Goal: Communication & Community: Answer question/provide support

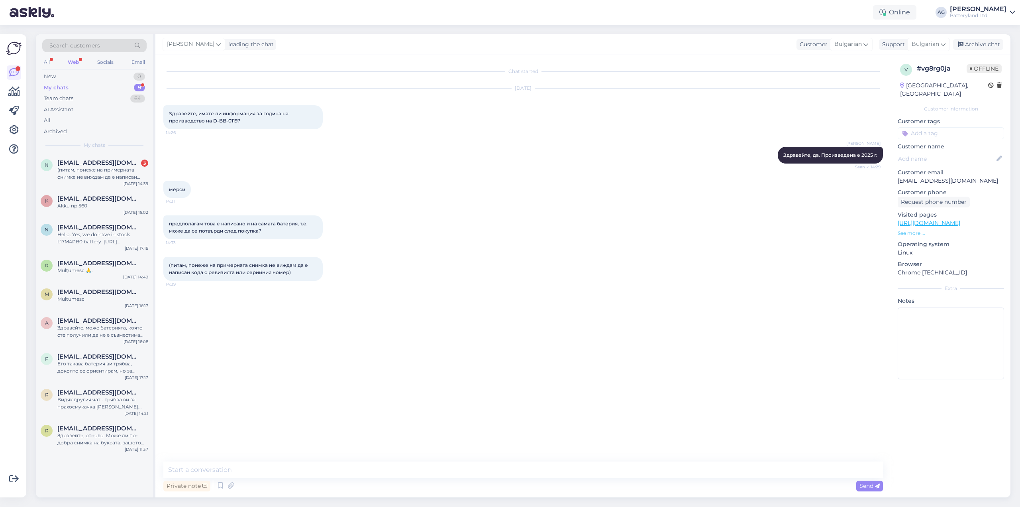
click at [63, 64] on div "All Web Socials Email" at bounding box center [94, 63] width 104 height 12
click at [103, 161] on span "[EMAIL_ADDRESS][DOMAIN_NAME]" at bounding box center [98, 162] width 83 height 7
click at [273, 269] on div "(питам, понеже на примерната снимка не виждам да е написан кода с ревизията или…" at bounding box center [242, 269] width 159 height 24
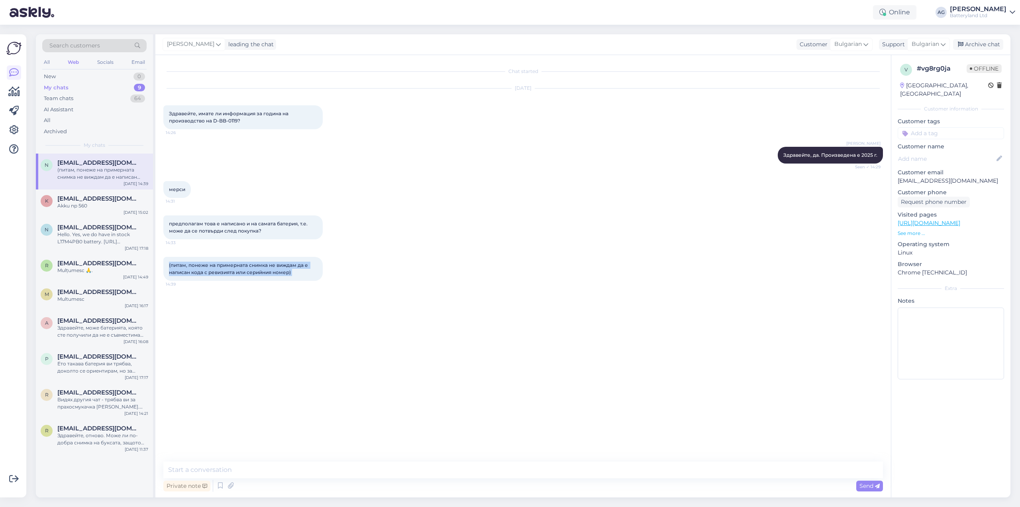
click at [273, 269] on div "(питам, понеже на примерната снимка не виждам да е написан кода с ревизията или…" at bounding box center [242, 269] width 159 height 24
click at [407, 244] on div "предполагам това е написано и на самата батерия, т.е. може да се потвърди след …" at bounding box center [523, 226] width 720 height 41
click at [982, 43] on div "Archive chat" at bounding box center [978, 44] width 50 height 11
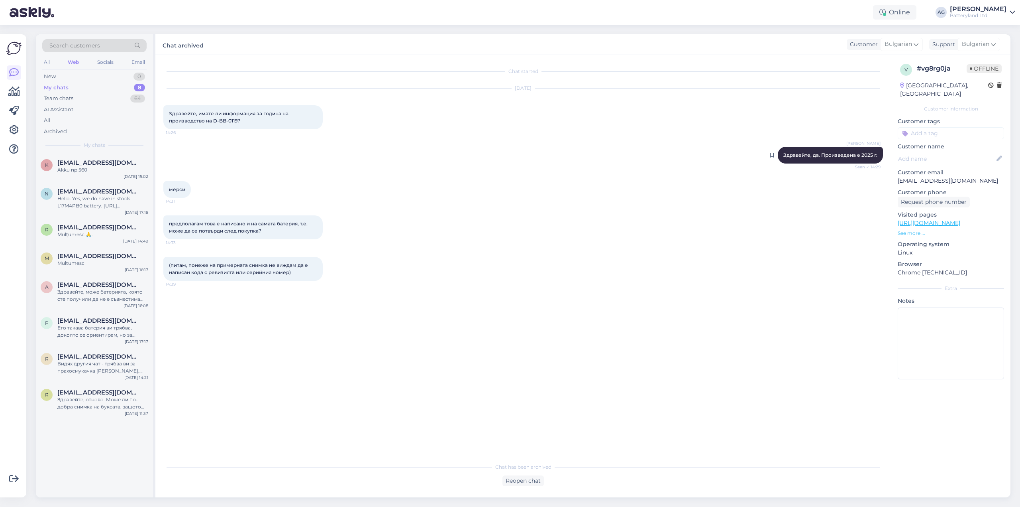
click at [844, 156] on span "Здравейте, да. Произведена е 2025 г." at bounding box center [831, 155] width 94 height 6
click at [521, 479] on div "Reopen chat" at bounding box center [523, 480] width 41 height 11
click at [544, 453] on div "Visitor Bulgarian Me Bulgarian English Other" at bounding box center [523, 453] width 720 height 11
click at [548, 444] on div "Choose the language and reply Visitor Bulgarian Me Bulgarian English Other Bulg…" at bounding box center [523, 458] width 720 height 55
click at [522, 480] on div "Bulgarian to Bulgarian Take over the chat" at bounding box center [523, 479] width 72 height 14
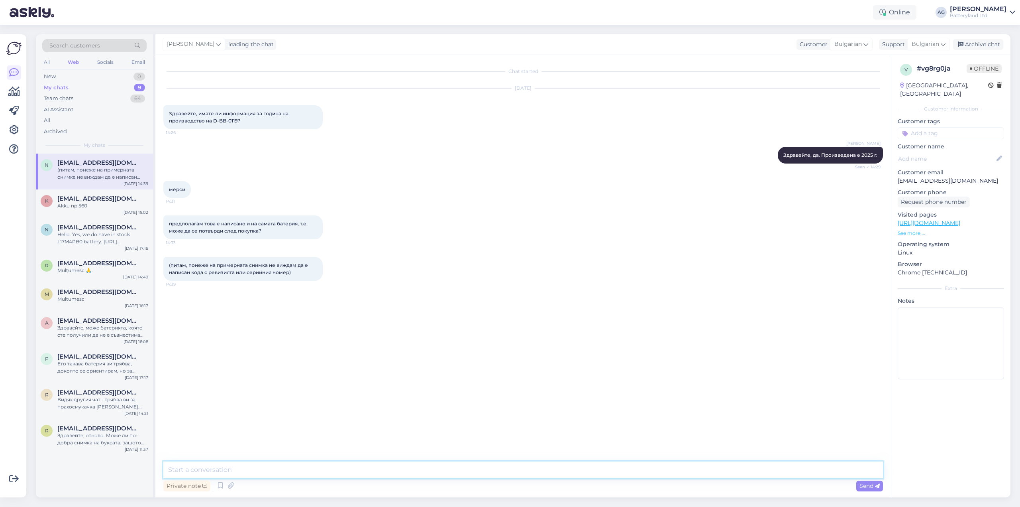
click at [486, 468] on textarea at bounding box center [523, 469] width 720 height 17
type textarea "Може да се потвърди, разбира се. Имате и 30 дни срок, в който можете да върнете…"
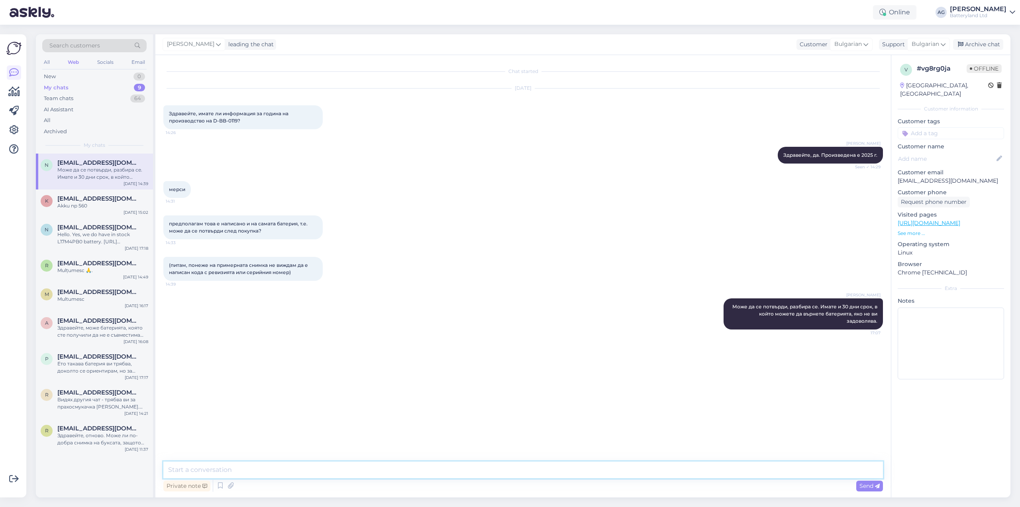
click at [517, 470] on textarea at bounding box center [523, 469] width 720 height 17
type textarea "Нали не си мислите, че снимаме всяка батрия в склада?"
drag, startPoint x: 215, startPoint y: 121, endPoint x: 238, endPoint y: 119, distance: 23.6
click at [238, 119] on span "Здравейте, имате ли информация за година на производство на D-BB-0119?" at bounding box center [229, 116] width 121 height 13
copy span "D-BB-0119"
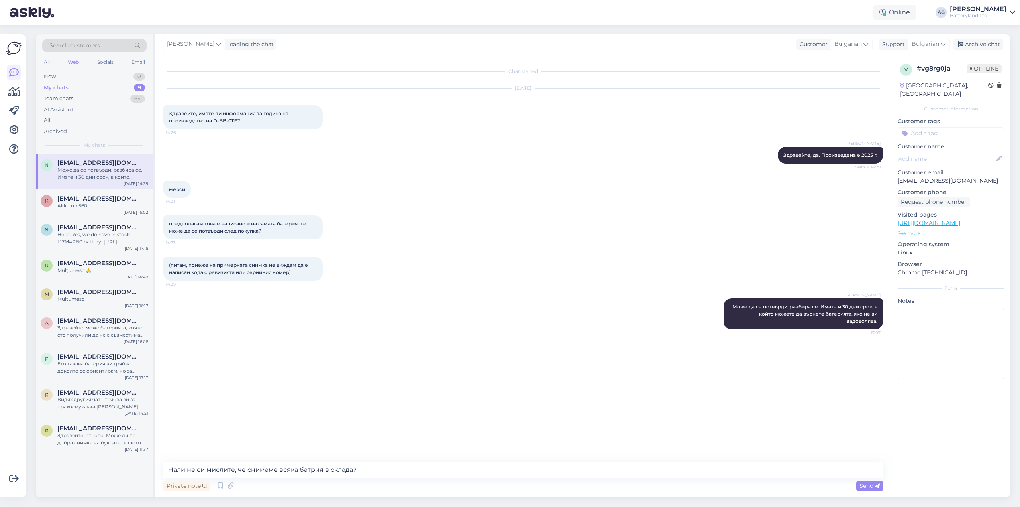
click at [436, 292] on div "[PERSON_NAME] Може да се потвърди, разбира се. Имате и 30 дни срок, в който мож…" at bounding box center [523, 313] width 720 height 49
click at [502, 110] on div "[DATE] Здравейте, имате ли информация за година на производство на D-BB-0119? 1…" at bounding box center [523, 109] width 720 height 58
click at [364, 471] on textarea "Нали не си мислите, че снимаме всяка батрия в склада?" at bounding box center [523, 469] width 720 height 17
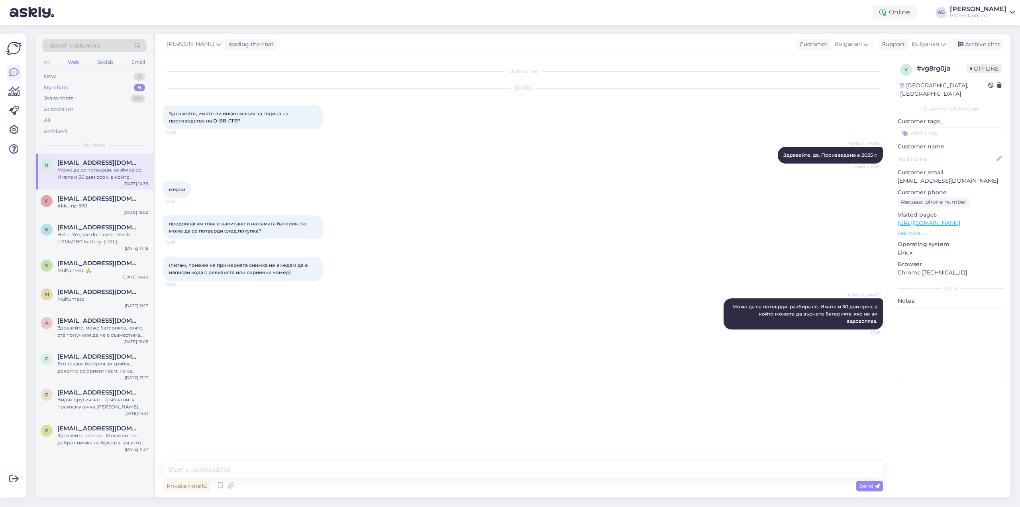
click at [434, 282] on div "(питам, понеже на примерната снимка не виждам да е написан кода с ревизията или…" at bounding box center [523, 268] width 720 height 41
click at [456, 242] on div "предполагам това е написано и на самата батерия, т.е. може да се потвърди след …" at bounding box center [523, 226] width 720 height 41
click at [519, 182] on div "мерси 14:31" at bounding box center [523, 189] width 720 height 34
